Goal: Task Accomplishment & Management: Manage account settings

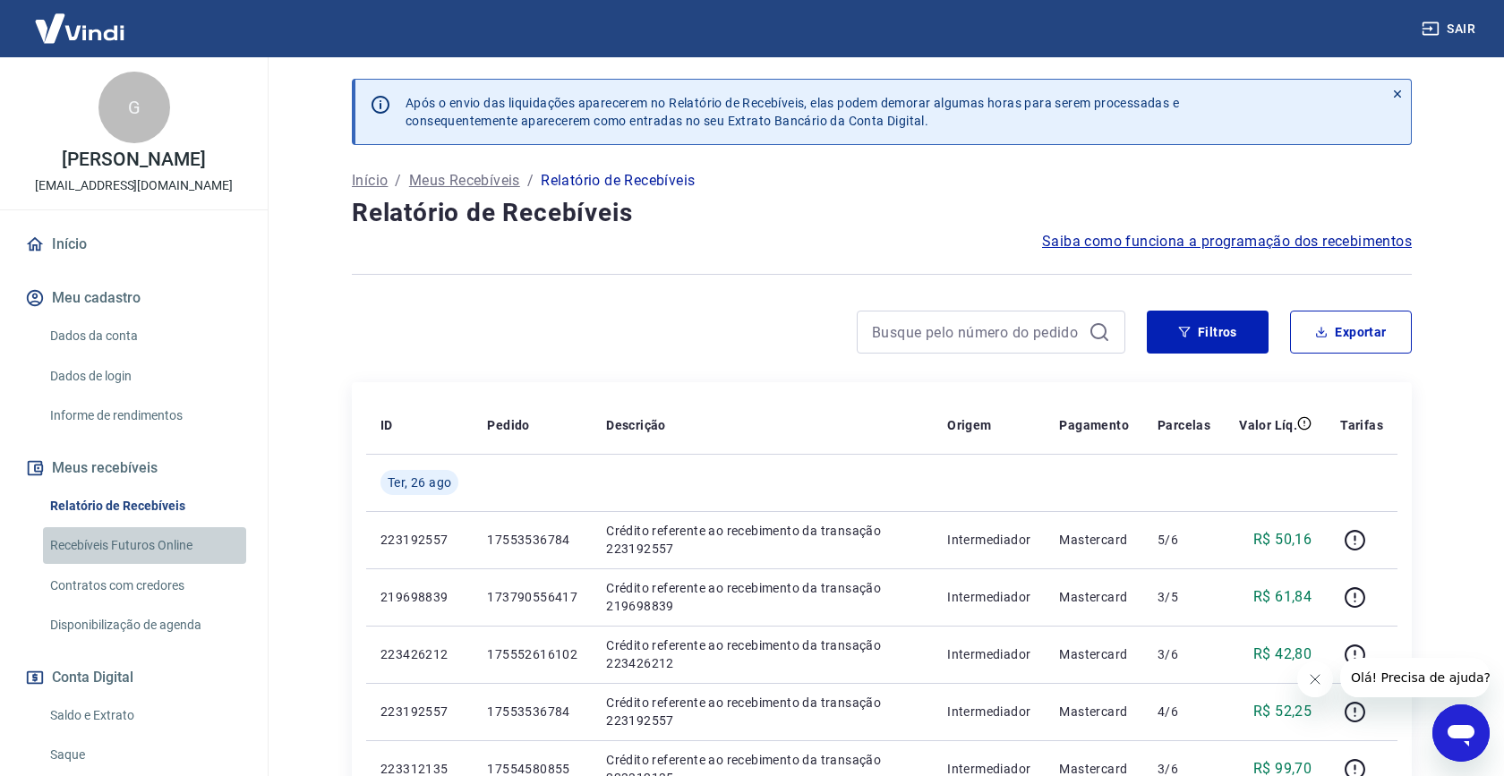
click at [130, 546] on link "Recebíveis Futuros Online" at bounding box center [144, 545] width 203 height 37
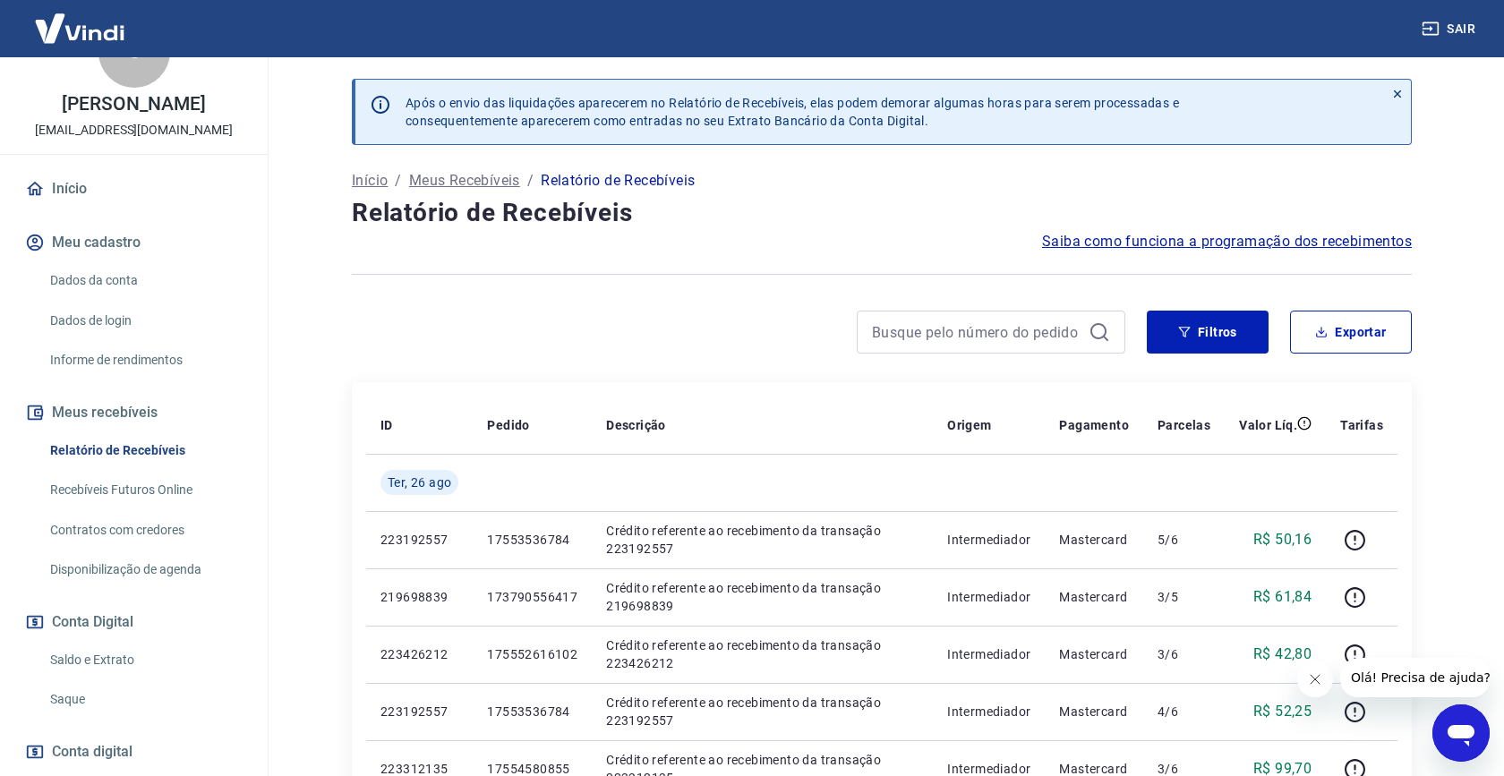
scroll to position [158, 0]
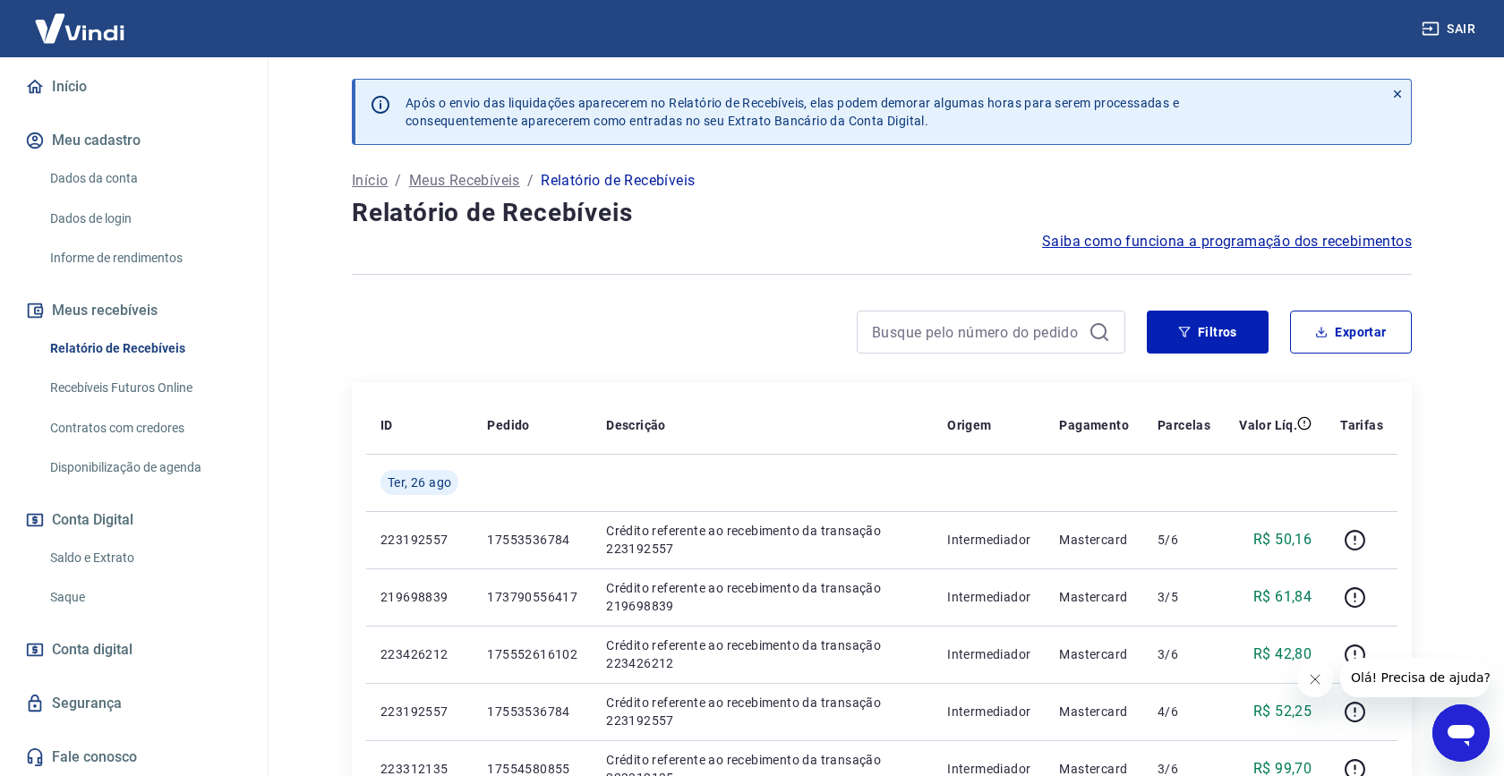
click at [82, 567] on link "Saldo e Extrato" at bounding box center [144, 558] width 203 height 37
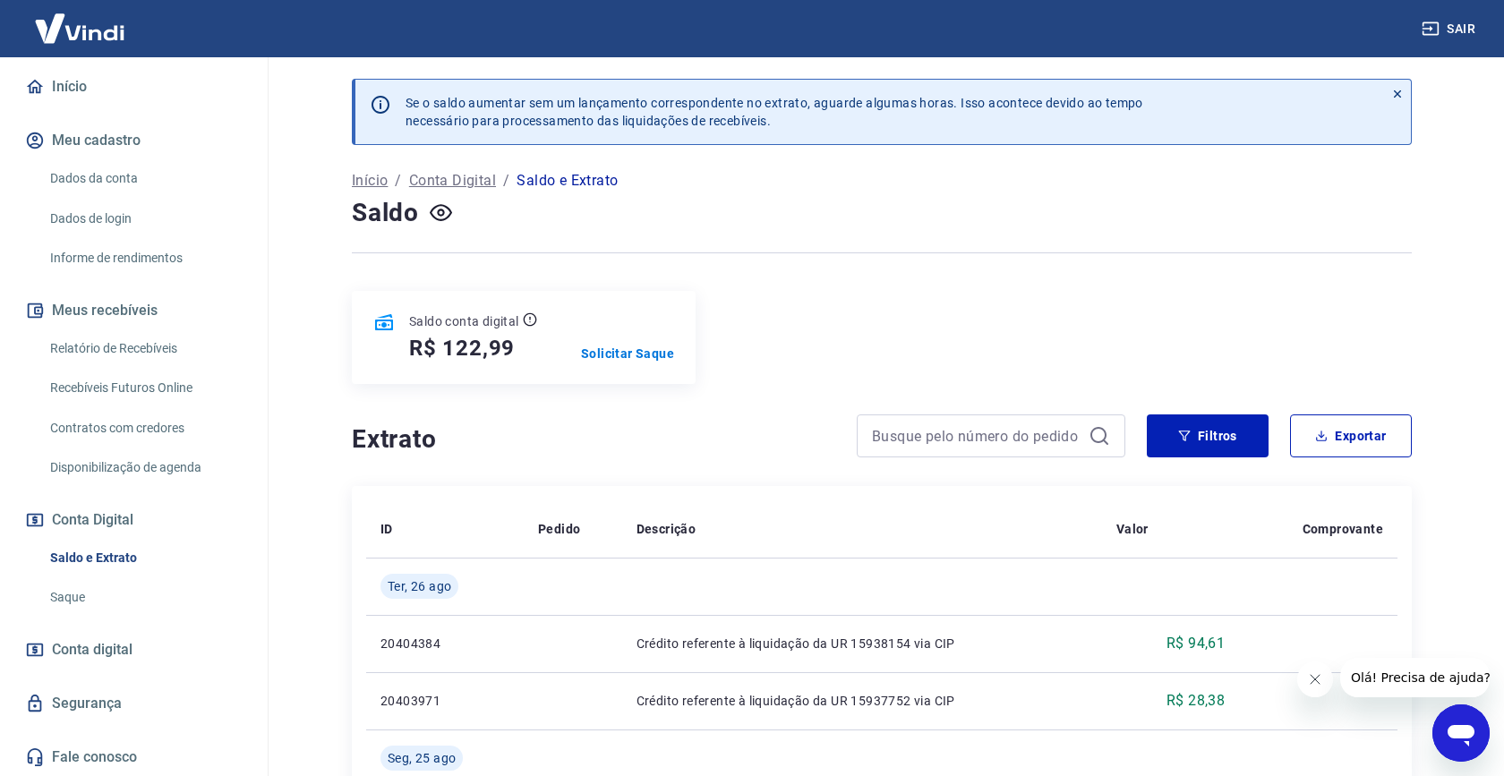
click at [71, 172] on link "Dados da conta" at bounding box center [144, 178] width 203 height 37
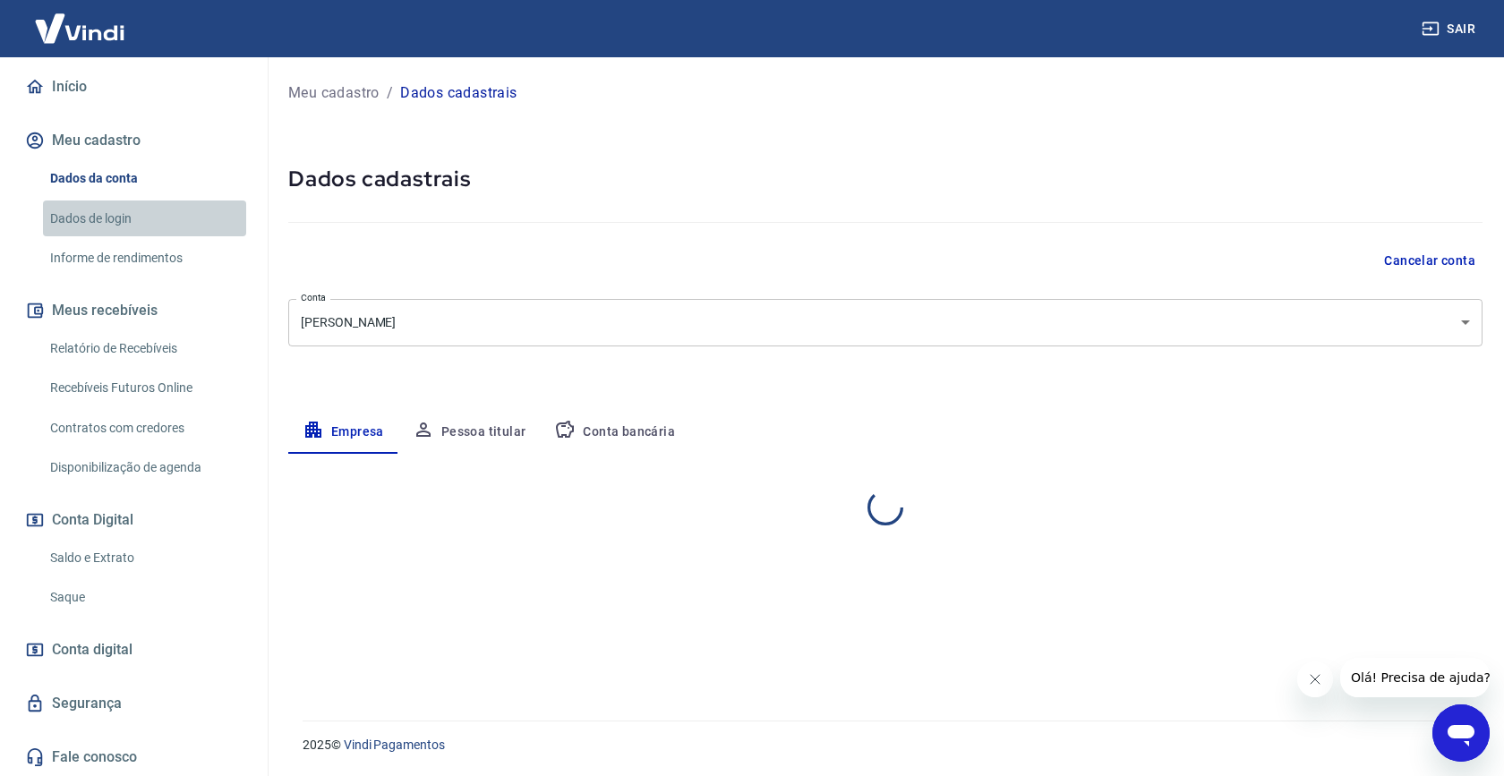
click at [101, 211] on link "Dados de login" at bounding box center [144, 219] width 203 height 37
